Goal: Transaction & Acquisition: Purchase product/service

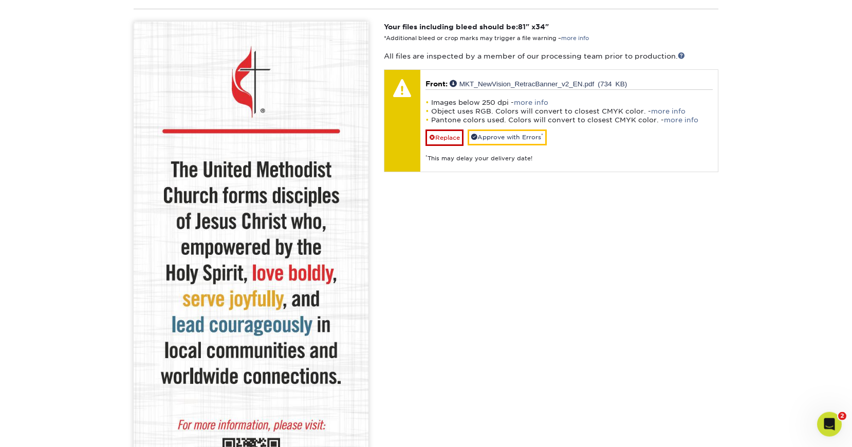
scroll to position [1118, 0]
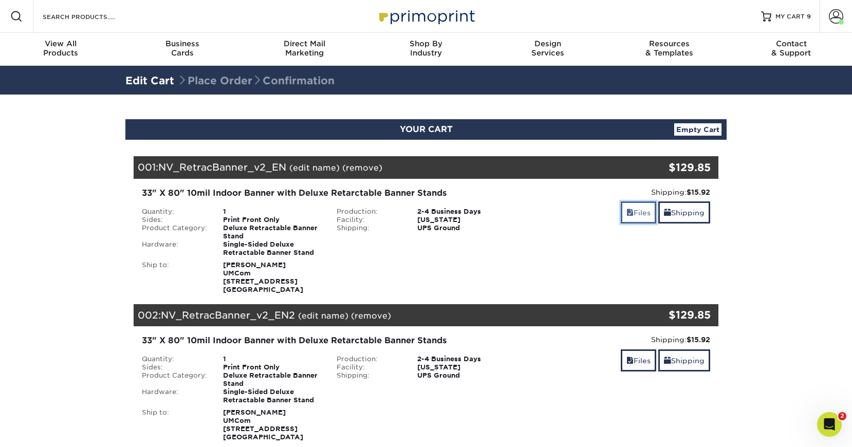
click at [628, 211] on span at bounding box center [629, 213] width 7 height 8
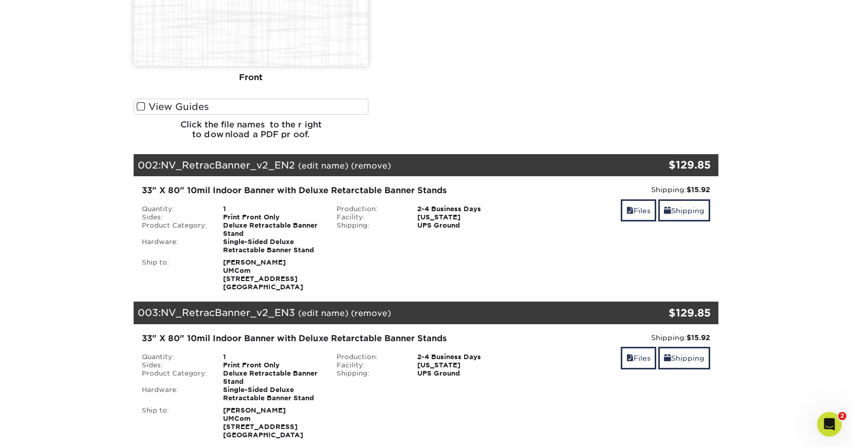
scroll to position [838, 0]
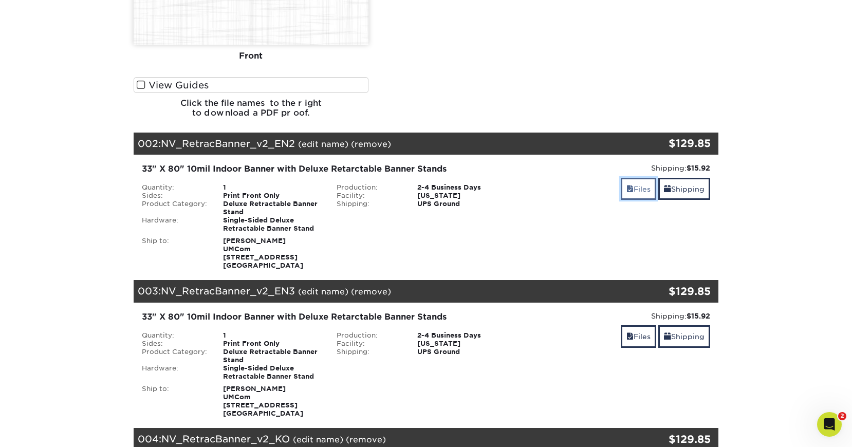
click at [646, 190] on link "Files" at bounding box center [638, 189] width 35 height 22
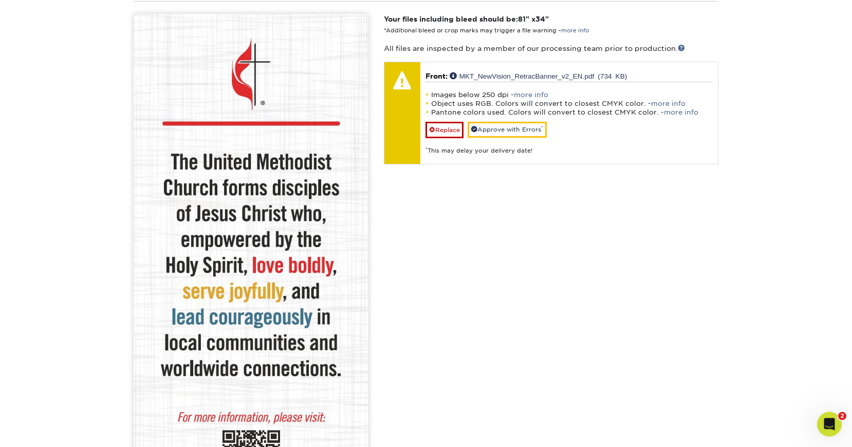
scroll to position [1134, 0]
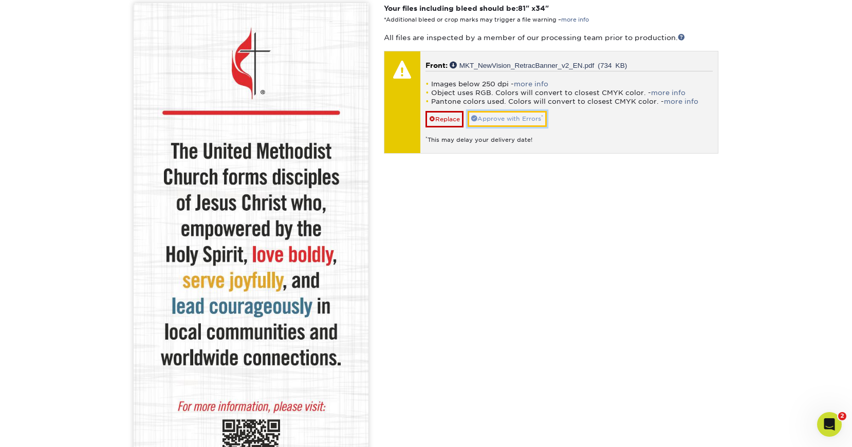
click at [508, 118] on link "Approve with Errors *" at bounding box center [507, 119] width 79 height 16
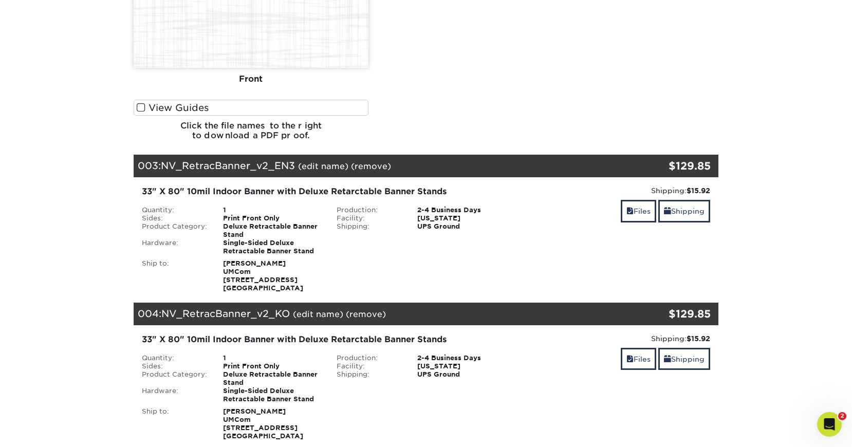
scroll to position [1669, 0]
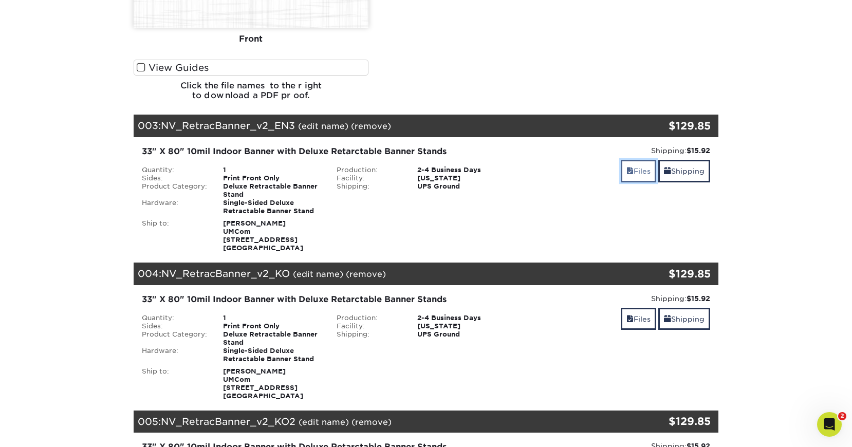
click at [643, 172] on link "Files" at bounding box center [638, 171] width 35 height 22
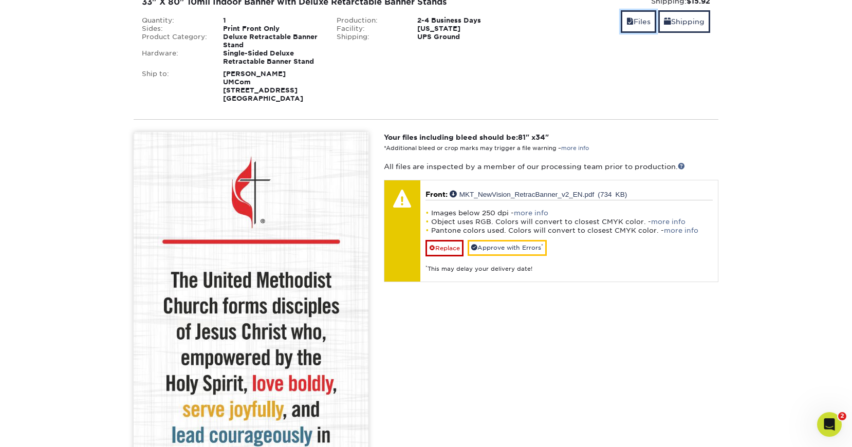
scroll to position [1882, 0]
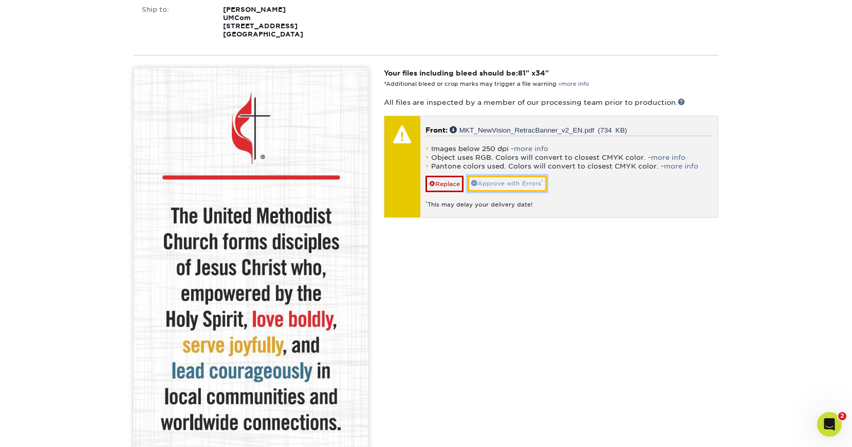
click at [507, 187] on link "Approve with Errors *" at bounding box center [507, 184] width 79 height 16
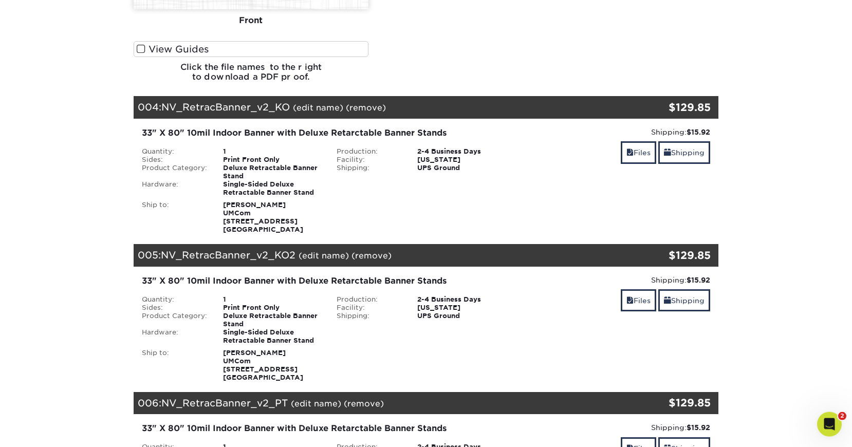
scroll to position [2507, 0]
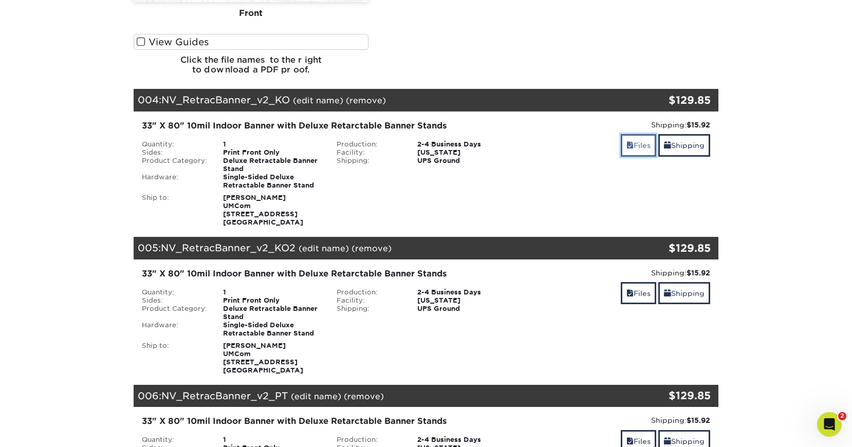
click at [637, 144] on link "Files" at bounding box center [638, 145] width 35 height 22
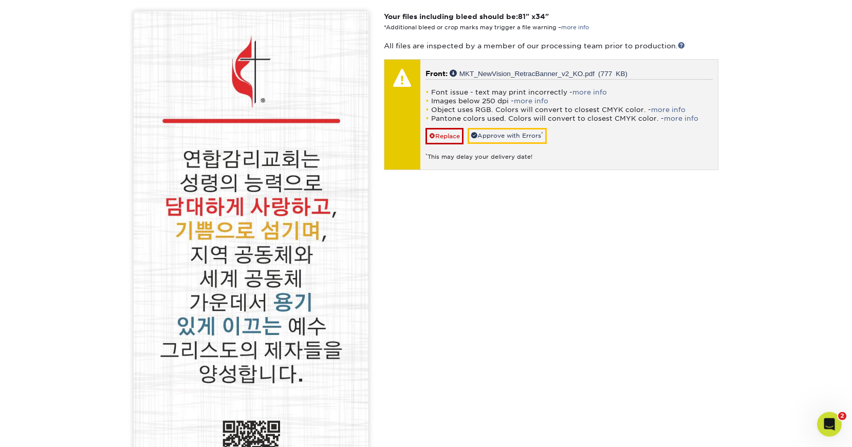
scroll to position [2754, 0]
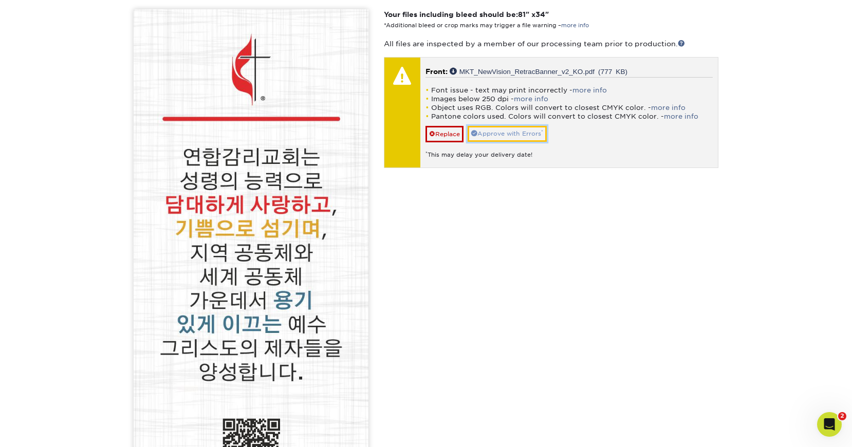
click at [514, 134] on link "Approve with Errors *" at bounding box center [507, 134] width 79 height 16
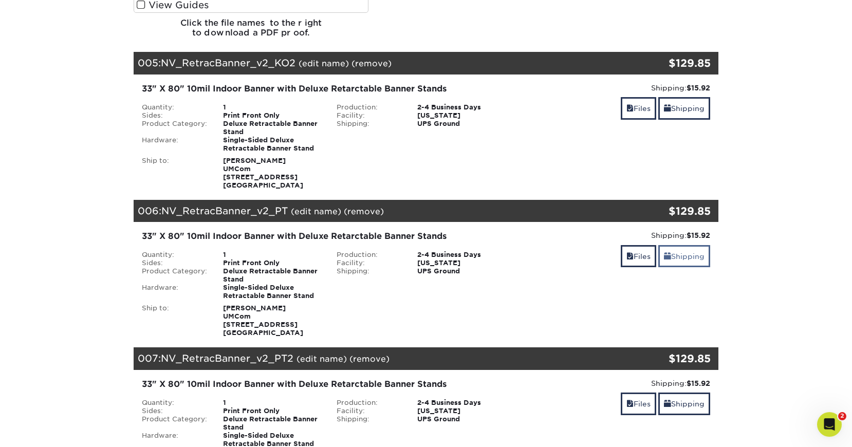
scroll to position [3362, 0]
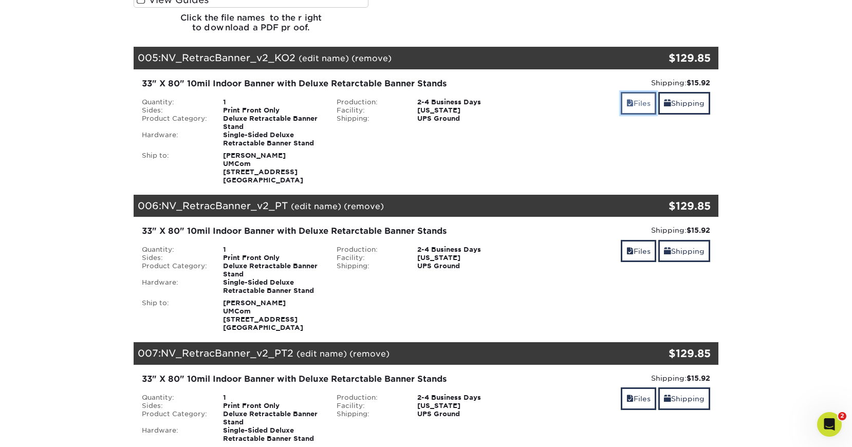
click at [633, 102] on link "Files" at bounding box center [638, 103] width 35 height 22
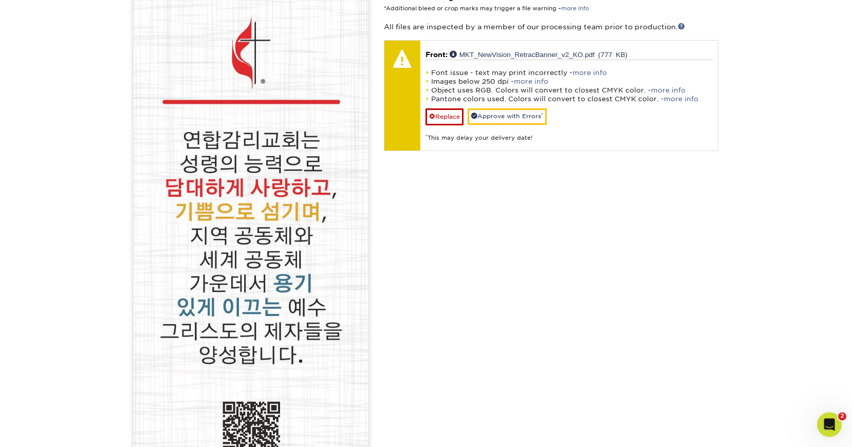
scroll to position [3592, 0]
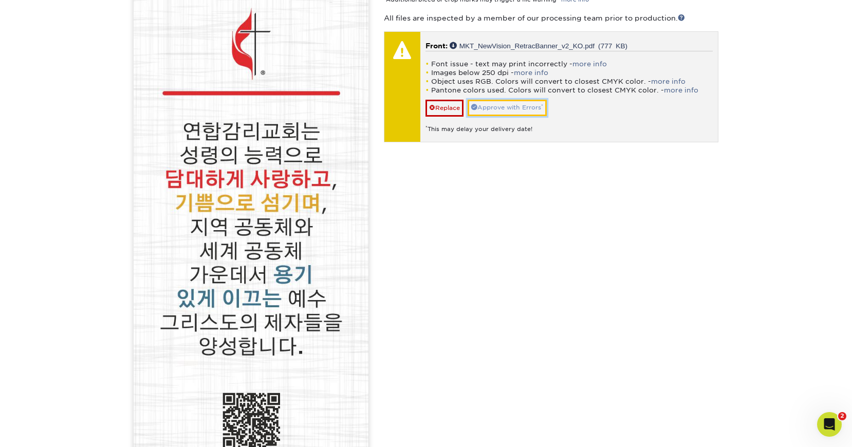
click at [507, 107] on link "Approve with Errors *" at bounding box center [507, 108] width 79 height 16
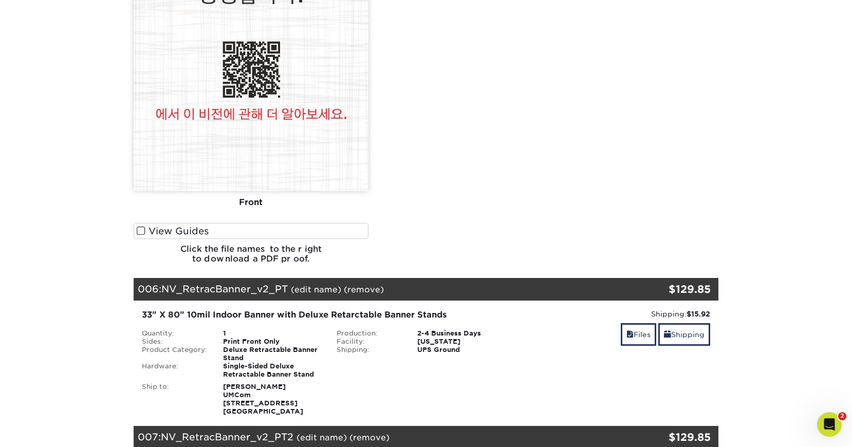
scroll to position [3962, 0]
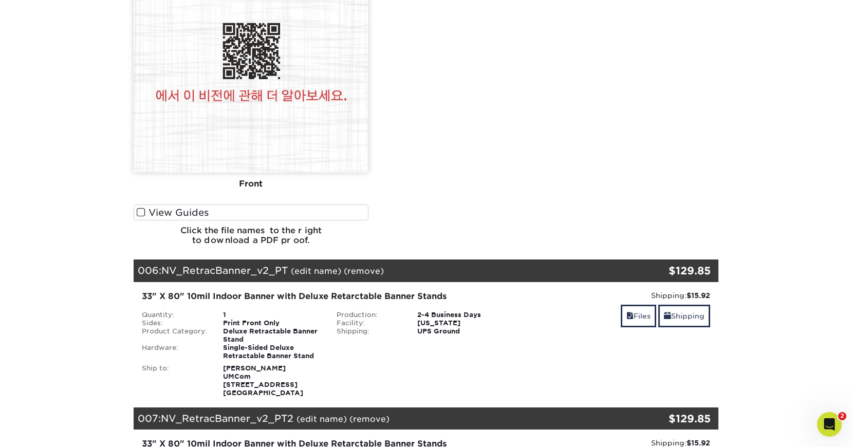
click at [138, 212] on span at bounding box center [141, 213] width 9 height 10
click at [0, 0] on input "View Guides" at bounding box center [0, 0] width 0 height 0
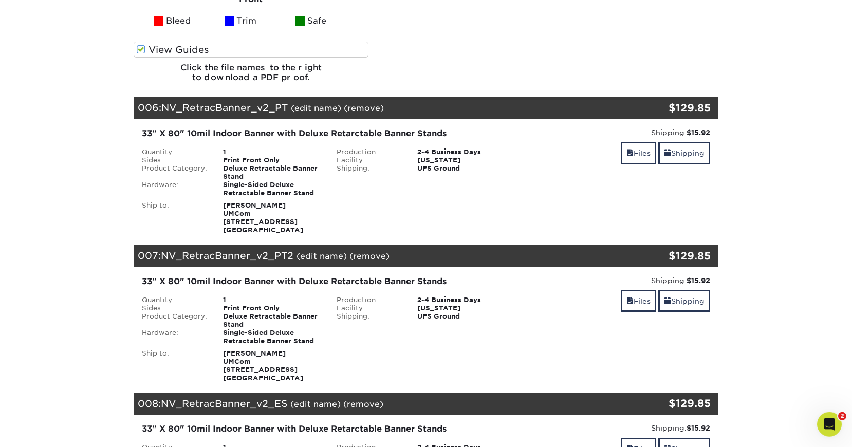
scroll to position [4163, 0]
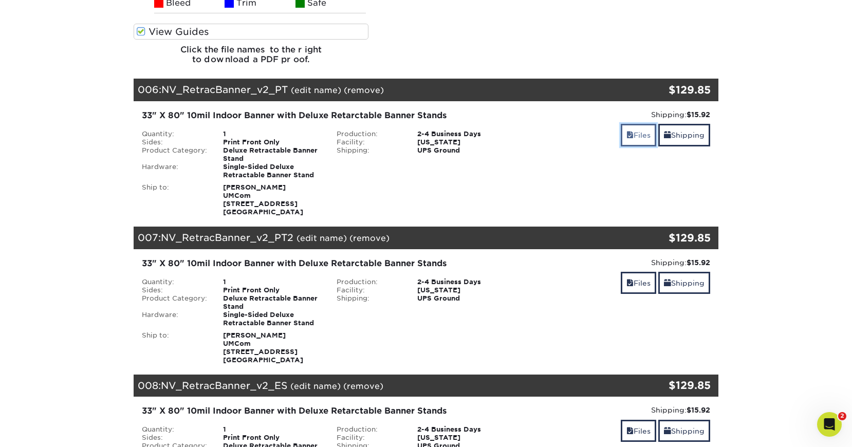
click at [632, 136] on link "Files" at bounding box center [638, 135] width 35 height 22
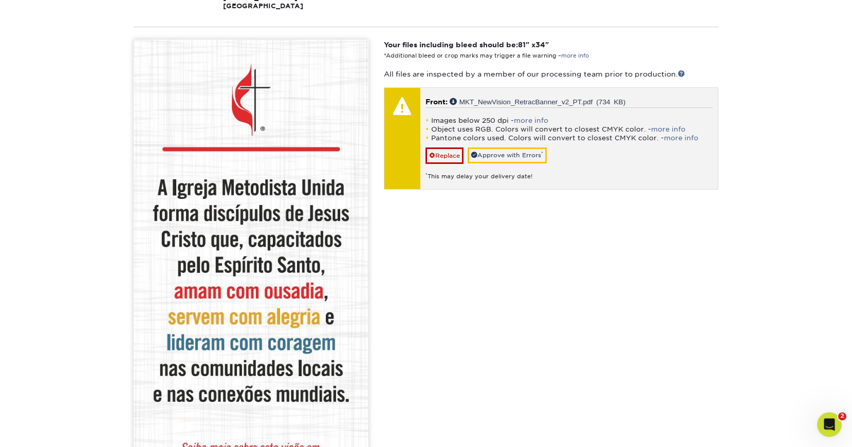
scroll to position [4443, 0]
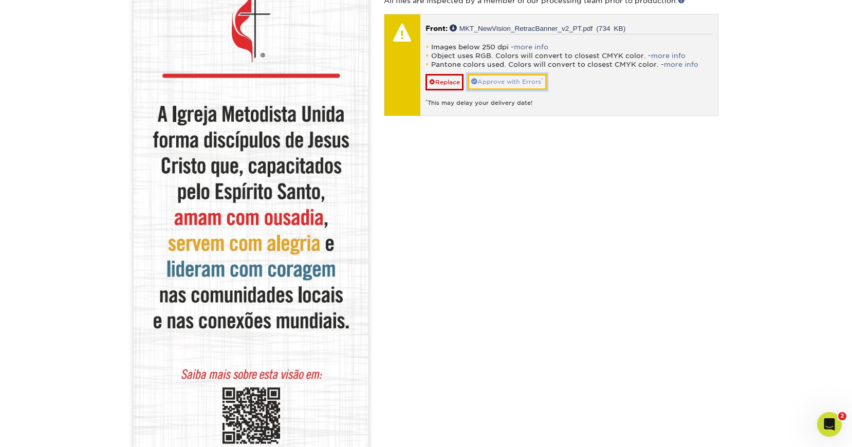
click at [511, 82] on link "Approve with Errors *" at bounding box center [507, 82] width 79 height 16
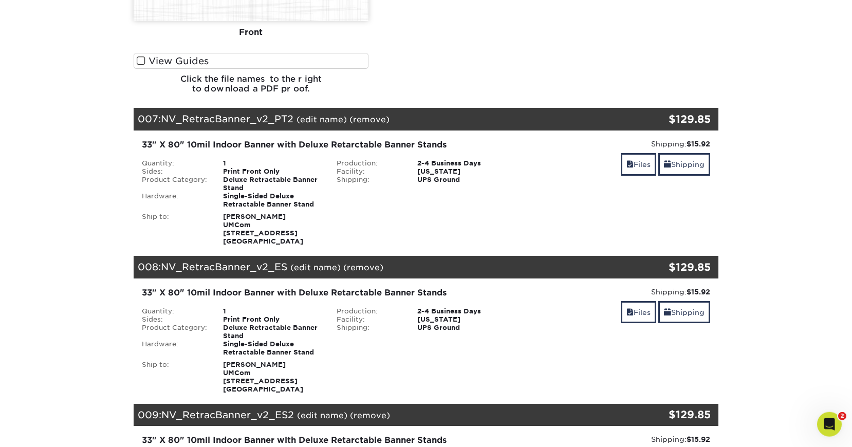
scroll to position [4969, 0]
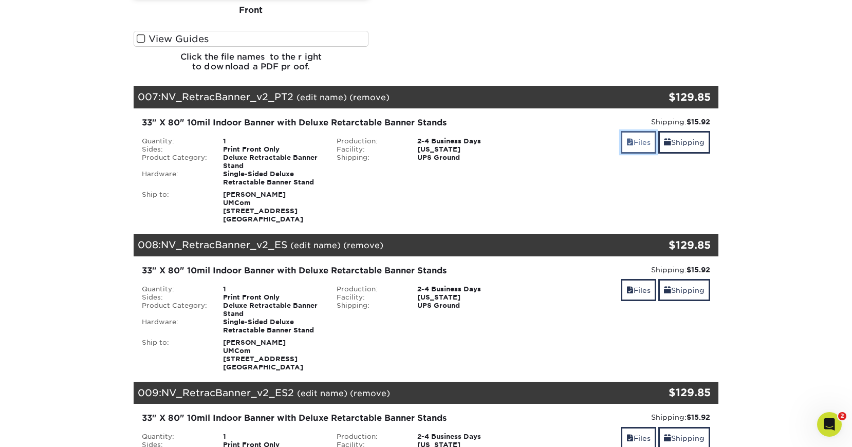
click at [634, 146] on link "Files" at bounding box center [638, 142] width 35 height 22
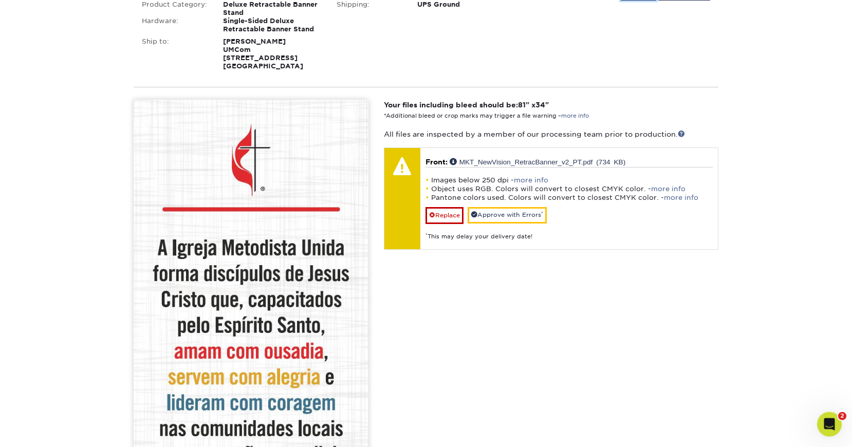
scroll to position [5141, 0]
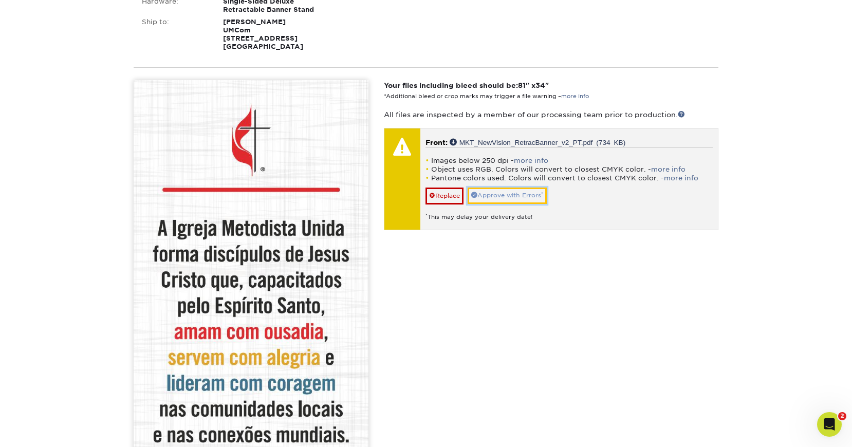
click at [503, 192] on link "Approve with Errors *" at bounding box center [507, 196] width 79 height 16
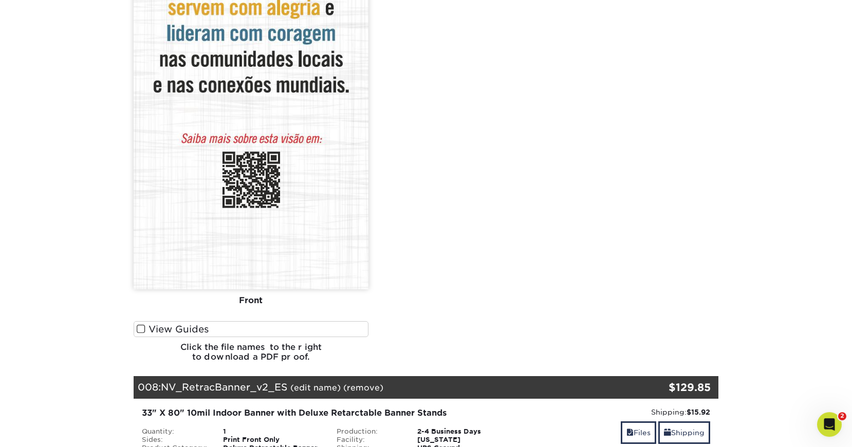
scroll to position [5495, 0]
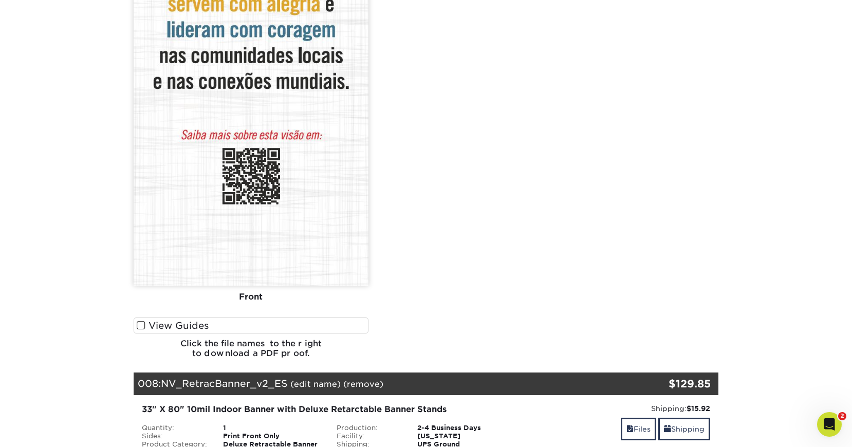
click at [143, 327] on span at bounding box center [141, 326] width 9 height 10
click at [0, 0] on input "View Guides" at bounding box center [0, 0] width 0 height 0
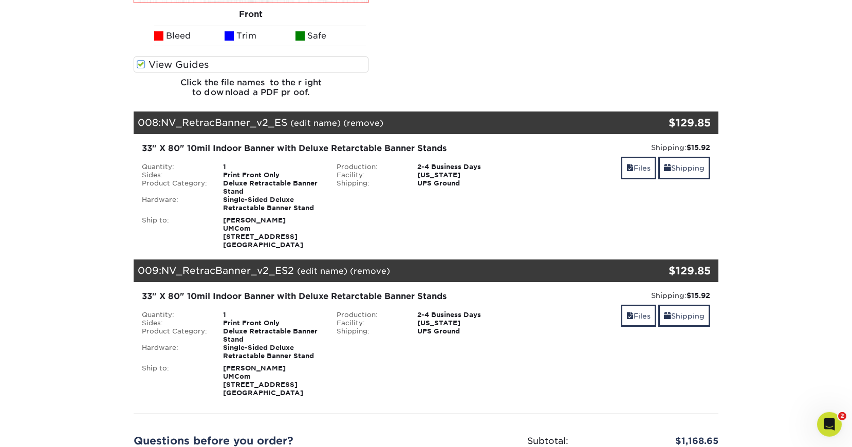
scroll to position [5786, 0]
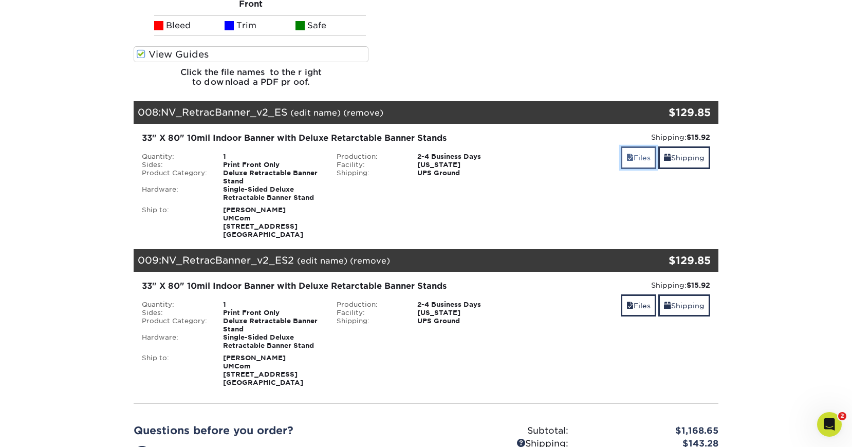
click at [634, 158] on link "Files" at bounding box center [638, 157] width 35 height 22
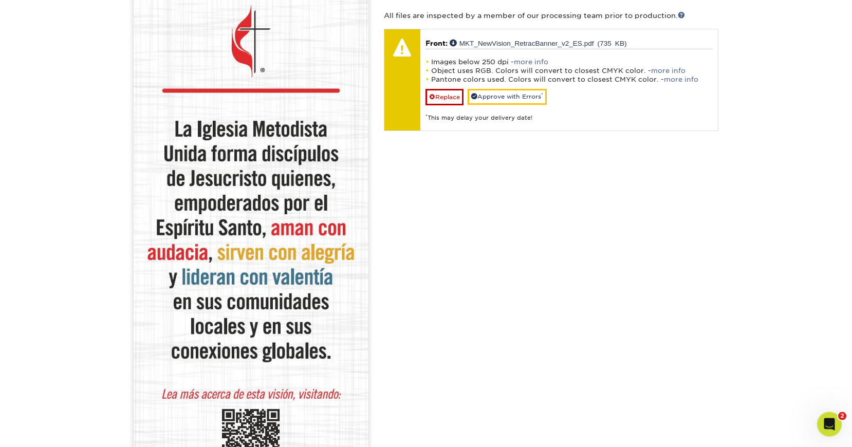
scroll to position [6082, 0]
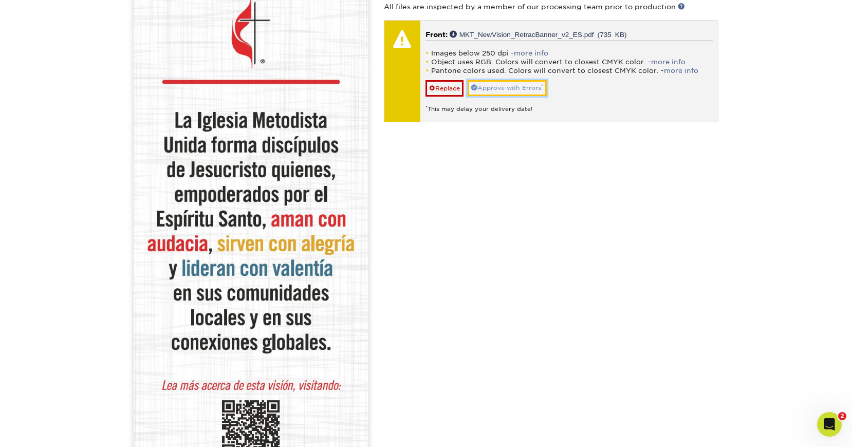
click at [527, 88] on link "Approve with Errors *" at bounding box center [507, 88] width 79 height 16
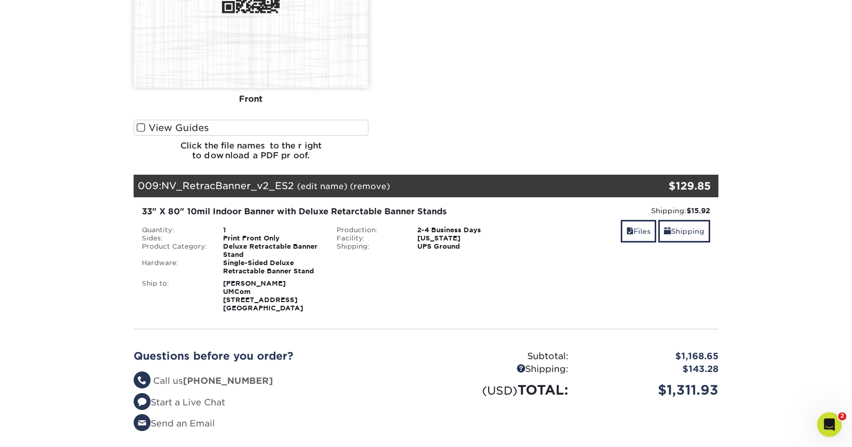
scroll to position [6526, 0]
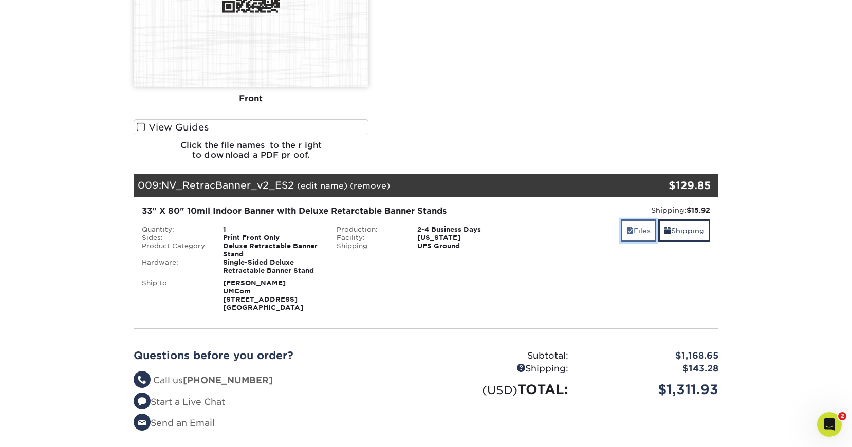
click at [640, 231] on link "Files" at bounding box center [638, 230] width 35 height 22
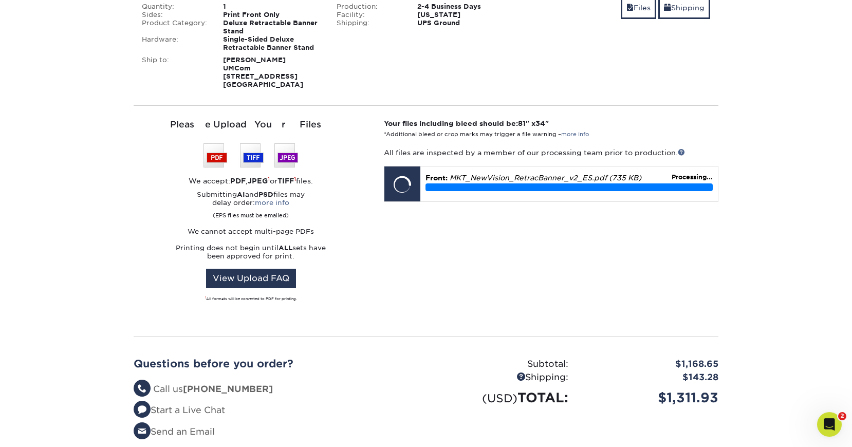
scroll to position [6764, 0]
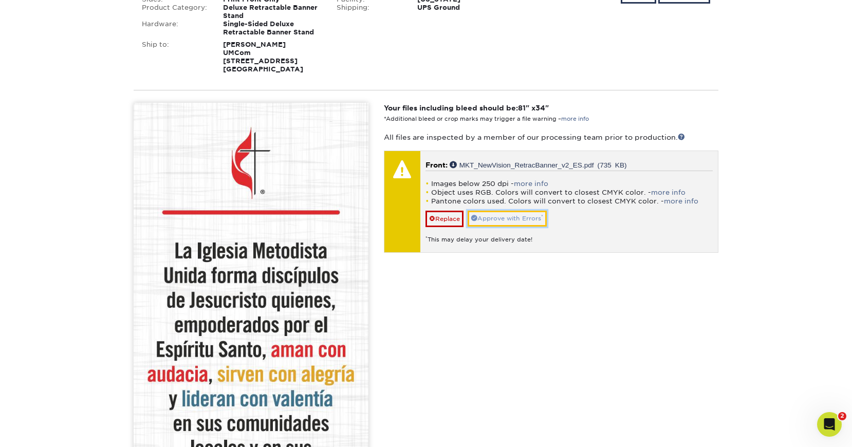
click at [517, 220] on link "Approve with Errors *" at bounding box center [507, 219] width 79 height 16
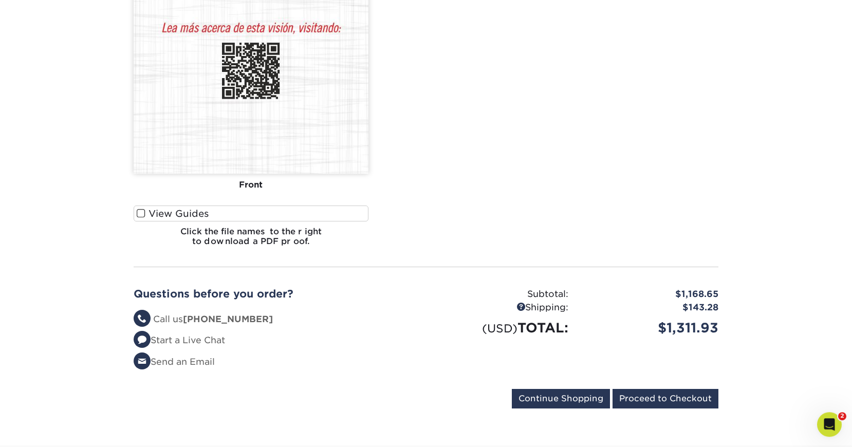
scroll to position [7323, 0]
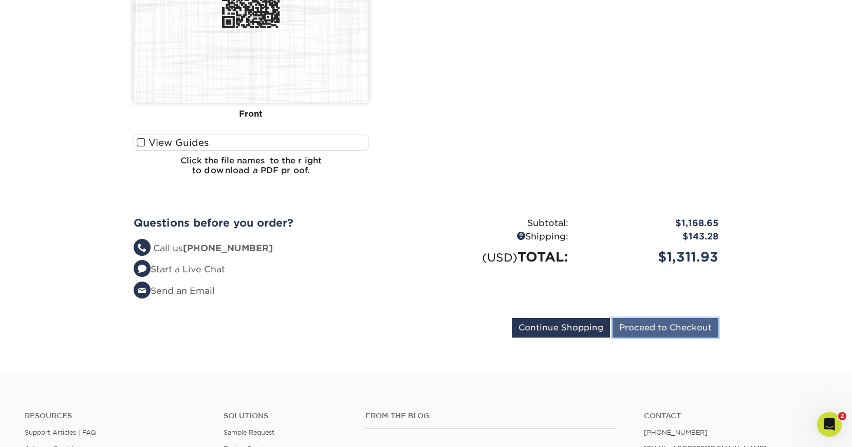
click at [667, 334] on input "Proceed to Checkout" at bounding box center [665, 328] width 106 height 20
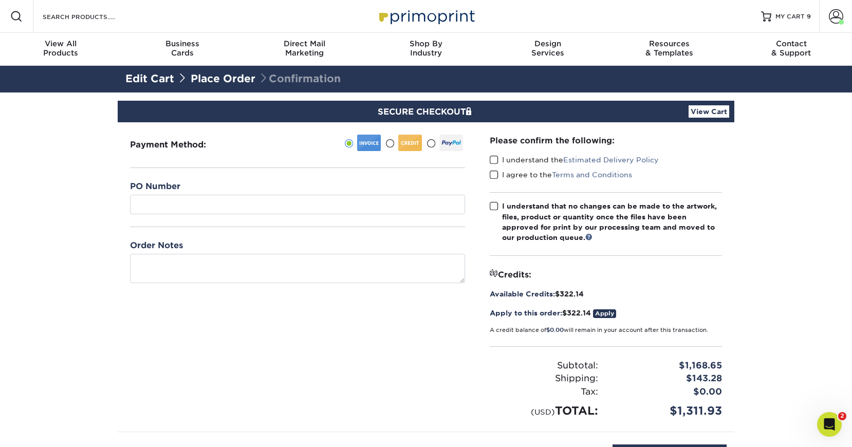
click at [609, 312] on link "Apply" at bounding box center [604, 313] width 23 height 9
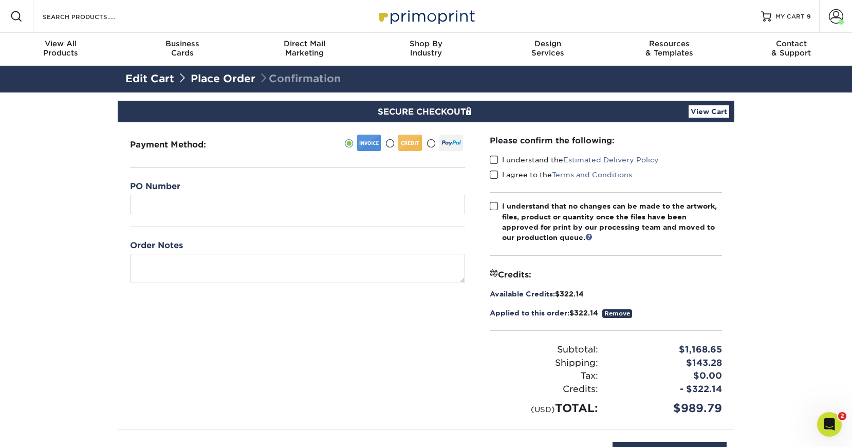
click at [495, 158] on span at bounding box center [494, 160] width 9 height 10
click at [0, 0] on input "I understand the Estimated Delivery Policy" at bounding box center [0, 0] width 0 height 0
click at [493, 175] on span at bounding box center [494, 175] width 9 height 10
click at [0, 0] on input "I agree to the Terms and Conditions" at bounding box center [0, 0] width 0 height 0
click at [496, 205] on span at bounding box center [494, 206] width 9 height 10
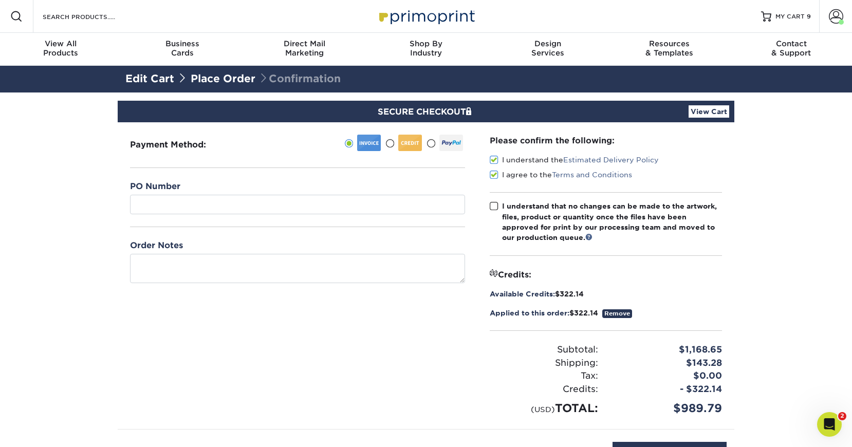
click at [0, 0] on input "I understand that no changes can be made to the artwork, files, product or quan…" at bounding box center [0, 0] width 0 height 0
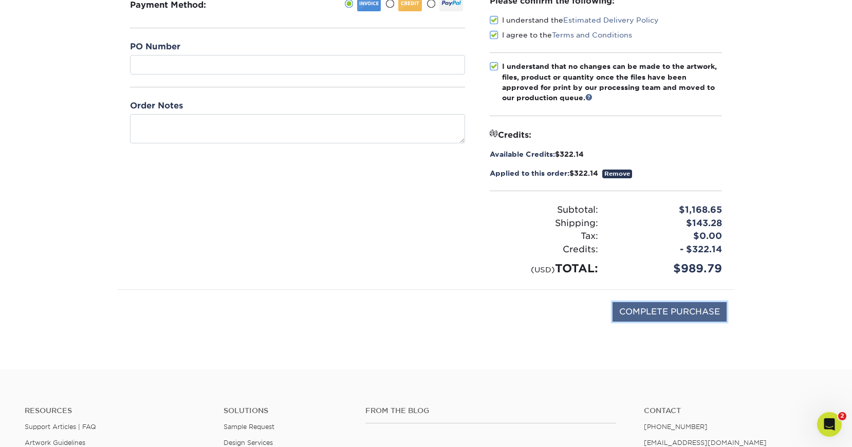
click at [674, 309] on input "COMPLETE PURCHASE" at bounding box center [669, 312] width 114 height 20
type input "PROCESSING, PLEASE WAIT..."
